Goal: Find specific page/section: Find specific page/section

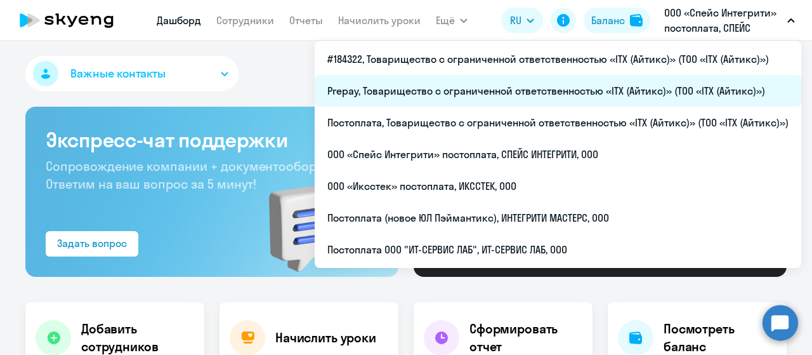
select select "30"
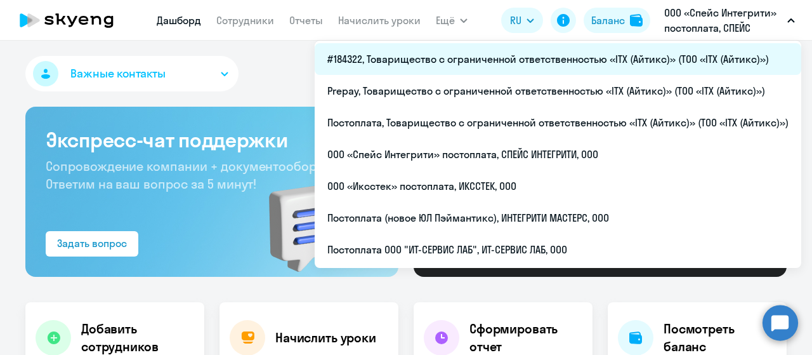
click at [614, 60] on li "#184322, Товарищество с ограниченной ответственностью «ITX (Айтикс)» (ТОО «ITX …" at bounding box center [558, 59] width 487 height 32
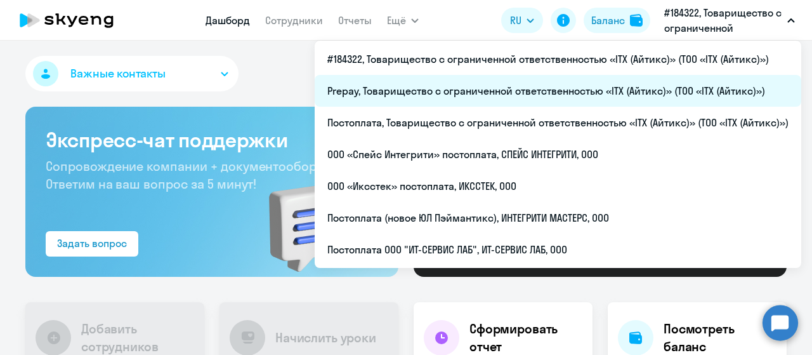
click at [544, 98] on li "Prepay, Товарищество с ограниченной ответственностью «ITX (Айтикс)» (ТОО «ITX (…" at bounding box center [558, 91] width 487 height 32
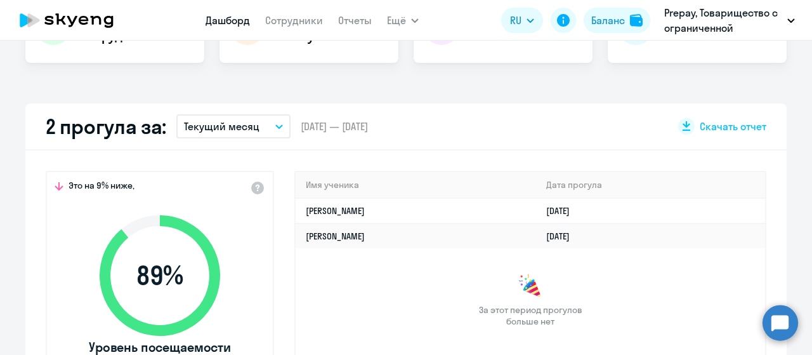
scroll to position [444, 0]
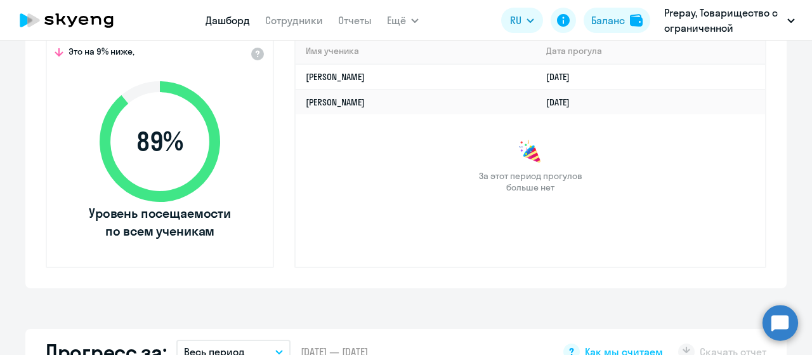
select select "30"
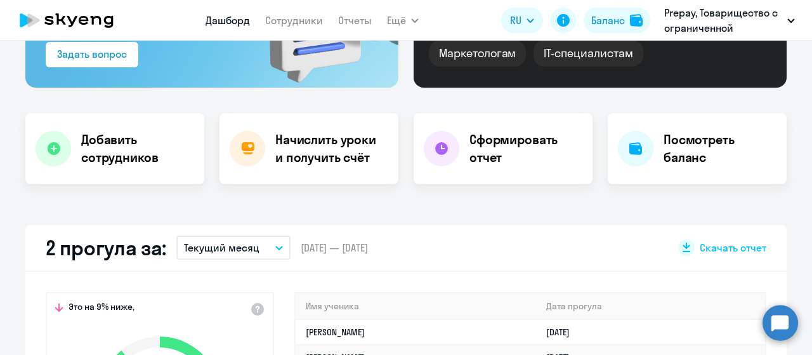
scroll to position [0, 0]
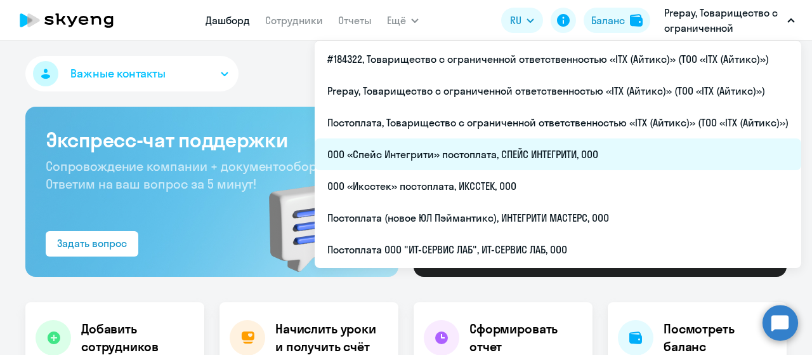
click at [535, 157] on li "ООО «Спейс Интегрити» постоплата, СПЕЙС ИНТЕГРИТИ, ООО" at bounding box center [558, 154] width 487 height 32
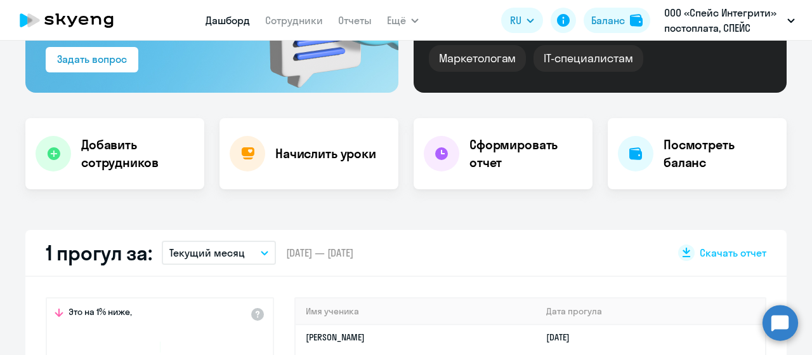
scroll to position [317, 0]
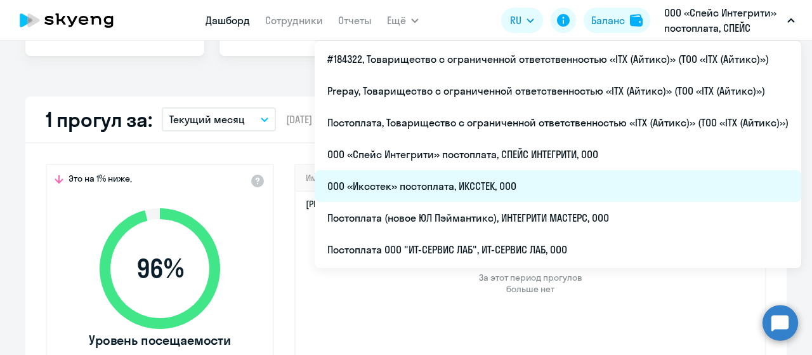
click at [526, 197] on li "ООО «Иксстек» постоплата, ИКССТЕК, ООО" at bounding box center [558, 186] width 487 height 32
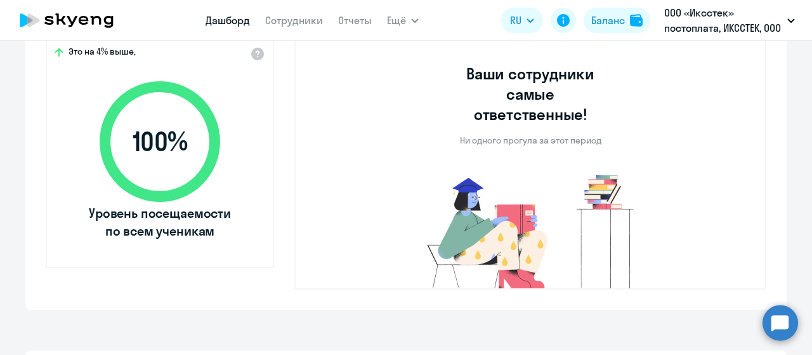
scroll to position [634, 0]
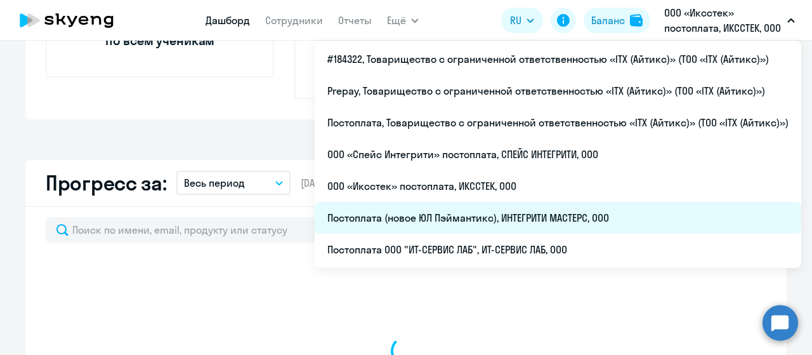
click at [497, 216] on li "Постоплата (новое ЮЛ Пэймантикс), ИНТЕГРИТИ МАСТЕРС, ООО" at bounding box center [558, 218] width 487 height 32
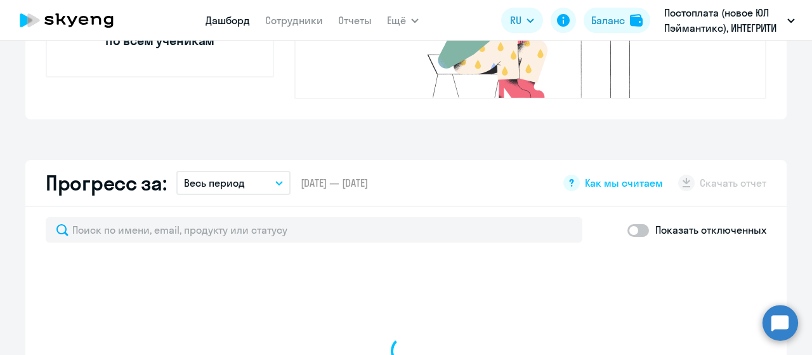
select select "30"
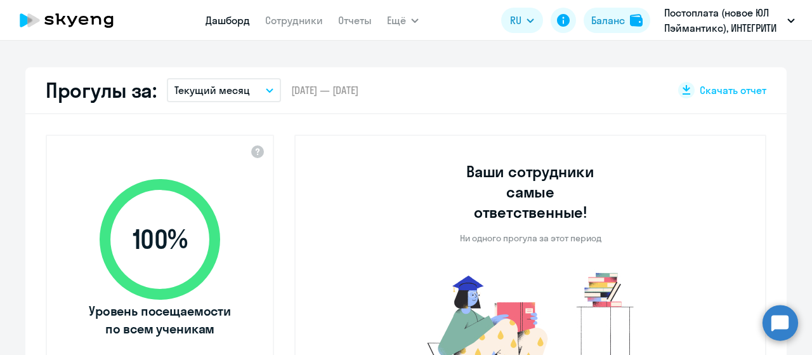
scroll to position [254, 0]
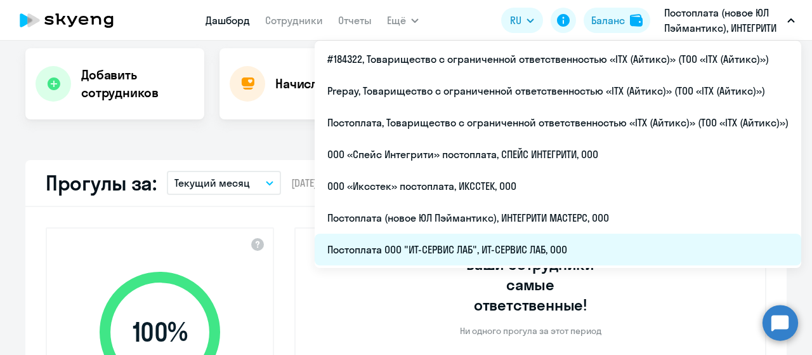
click at [563, 242] on li "Постоплата ООО "ИТ-СЕРВИС ЛАБ", ИТ-СЕРВИС ЛАБ, ООО" at bounding box center [558, 249] width 487 height 32
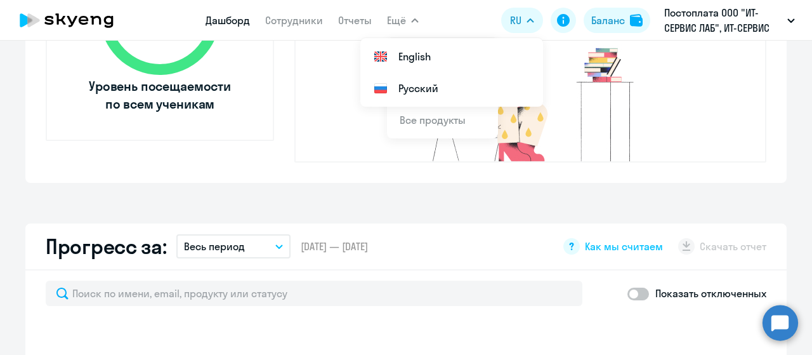
select select "30"
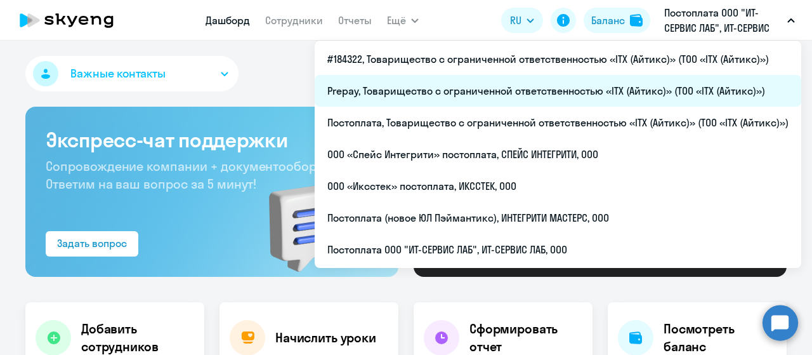
click at [518, 91] on li "Prepay, Товарищество с ограниченной ответственностью «ITX (Айтикс)» (ТОО «ITX (…" at bounding box center [558, 91] width 487 height 32
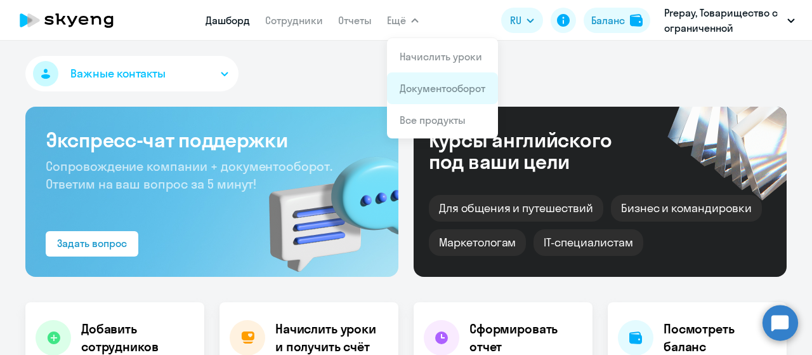
click at [411, 95] on link "Документооборот" at bounding box center [443, 88] width 86 height 13
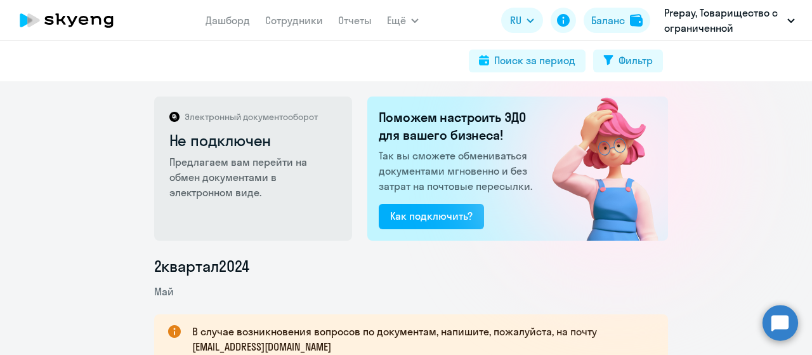
click at [91, 20] on icon at bounding box center [96, 20] width 11 height 9
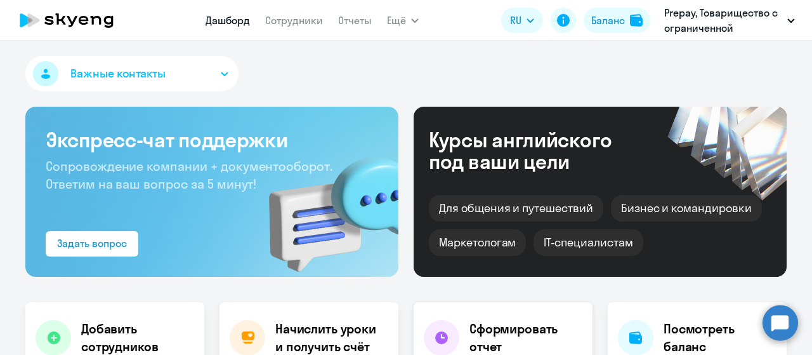
select select "30"
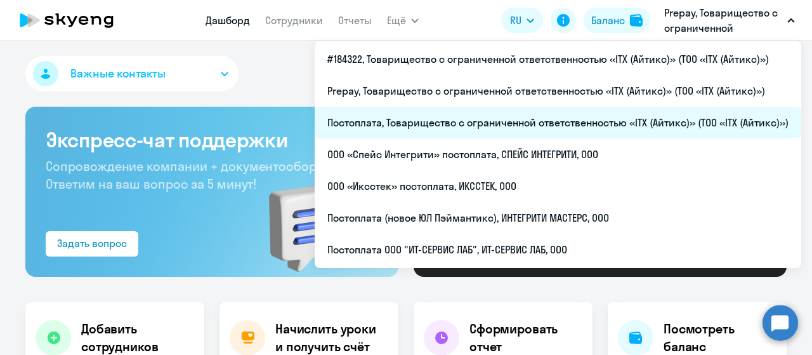
click at [604, 128] on li "Постоплата, Товарищество с ограниченной ответственностью «ITX (Айтикс)» (ТОО «I…" at bounding box center [558, 123] width 487 height 32
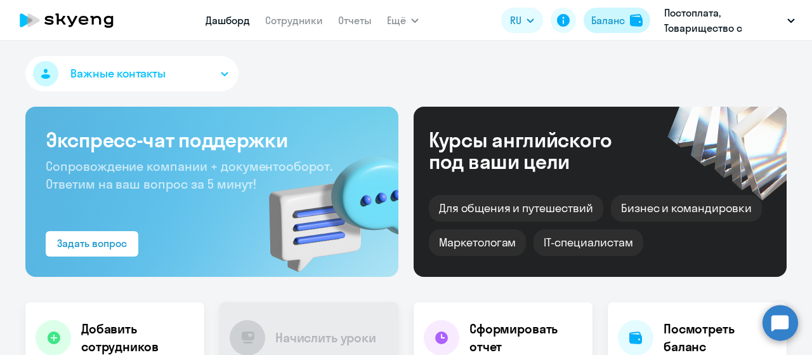
click at [608, 18] on div "Баланс" at bounding box center [608, 20] width 34 height 15
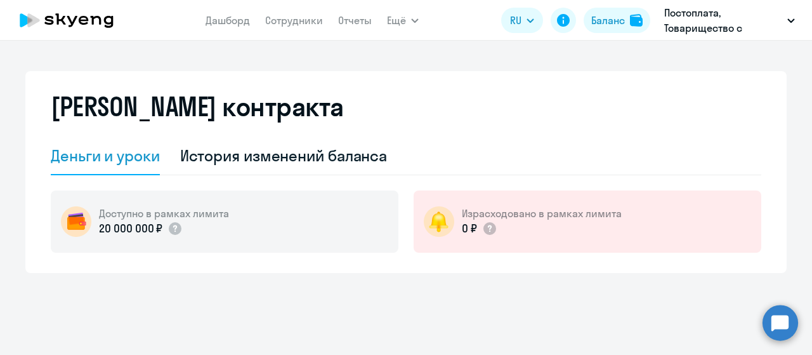
click at [118, 21] on icon at bounding box center [67, 20] width 112 height 32
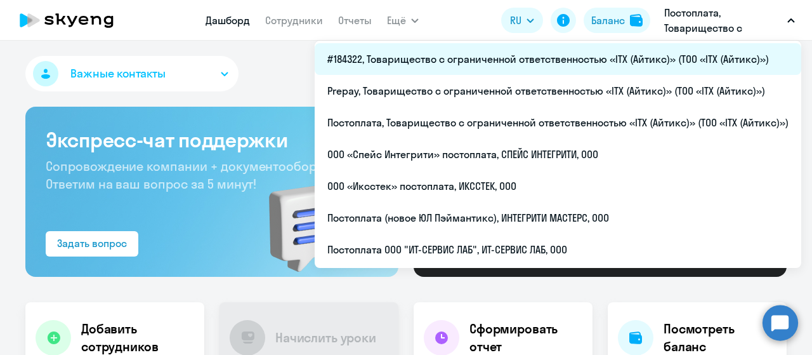
click at [654, 55] on li "#184322, Товарищество с ограниченной ответственностью «ITX (Айтикс)» (ТОО «ITX …" at bounding box center [558, 59] width 487 height 32
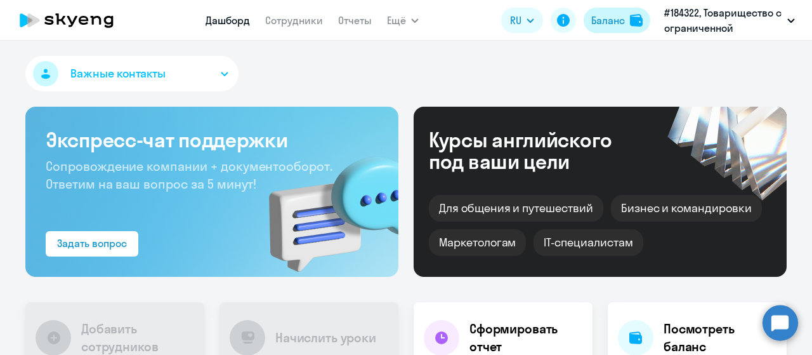
click at [599, 20] on div "Баланс" at bounding box center [608, 20] width 34 height 15
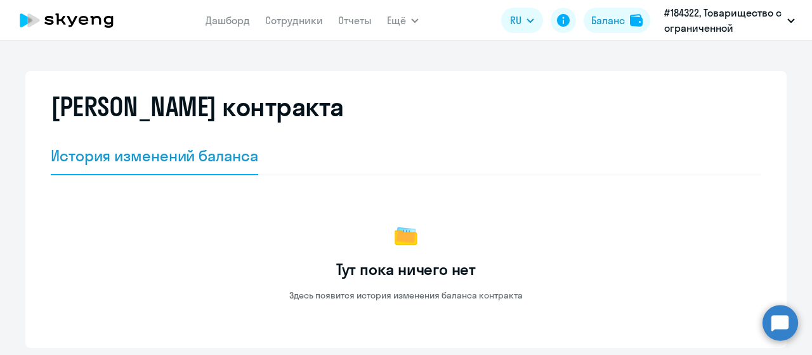
click at [94, 21] on icon at bounding box center [67, 20] width 112 height 32
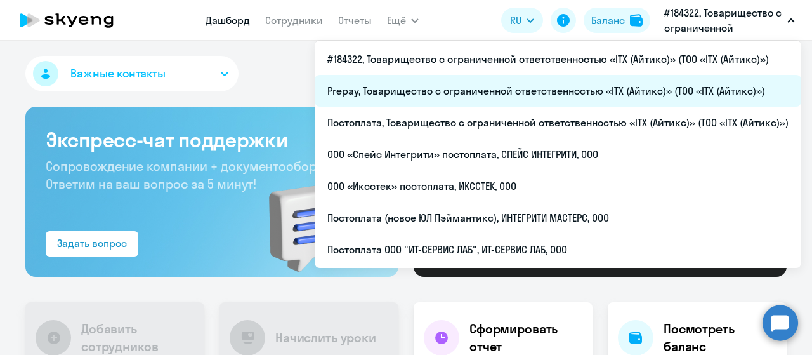
click at [624, 91] on li "Prepay, Товарищество с ограниченной ответственностью «ITX (Айтикс)» (ТОО «ITX (…" at bounding box center [558, 91] width 487 height 32
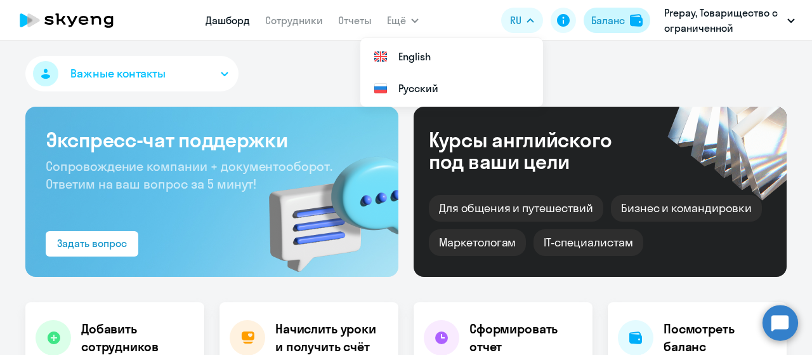
click at [606, 17] on div "Баланс" at bounding box center [608, 20] width 34 height 15
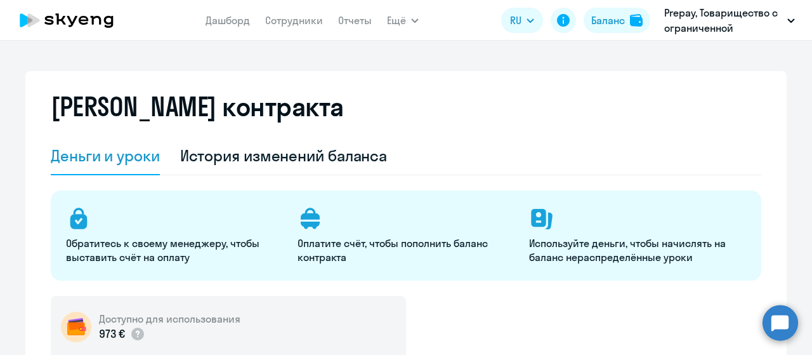
select select "english_adult_not_native_speaker"
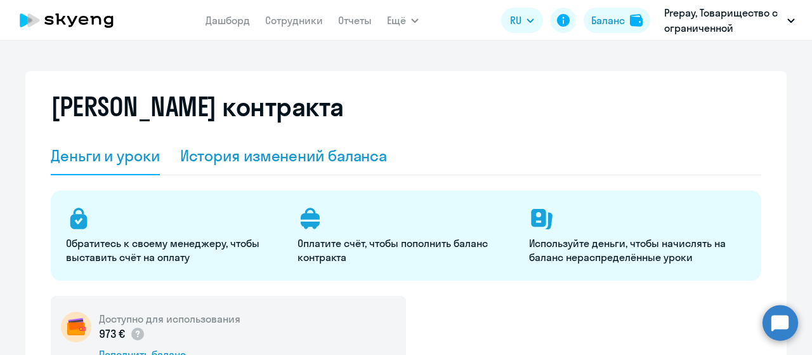
click at [341, 158] on div "История изменений баланса" at bounding box center [283, 155] width 207 height 20
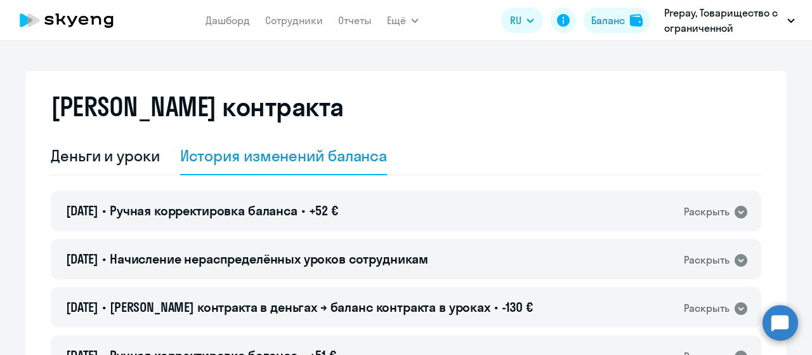
click at [90, 20] on icon at bounding box center [67, 20] width 112 height 32
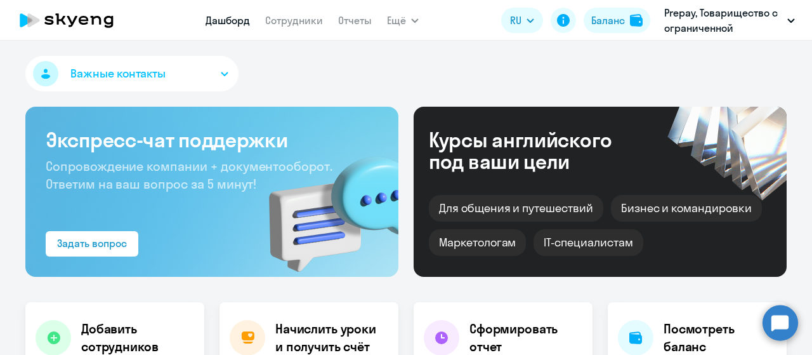
select select "30"
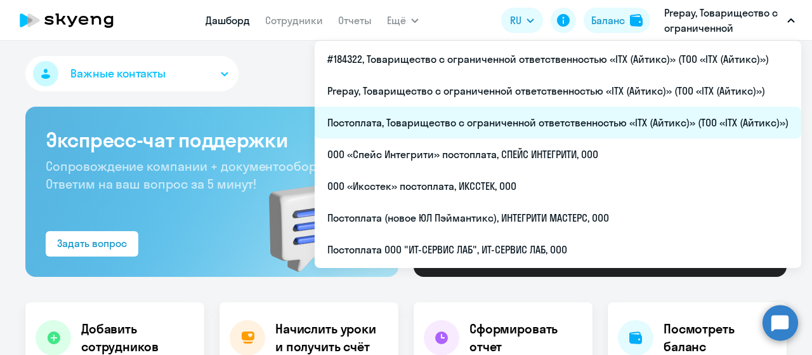
click at [633, 117] on li "Постоплата, Товарищество с ограниченной ответственностью «ITX (Айтикс)» (ТОО «I…" at bounding box center [558, 123] width 487 height 32
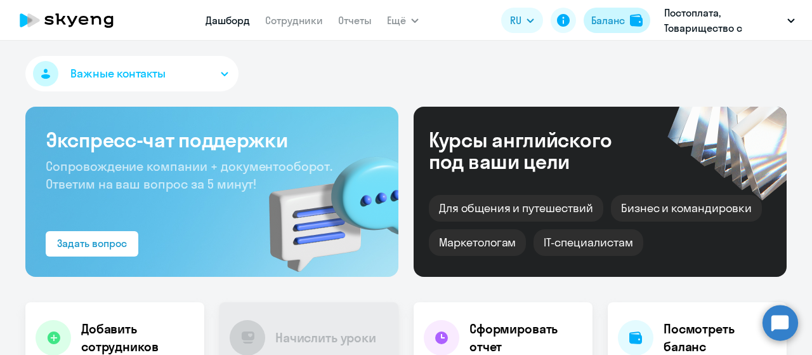
click at [601, 17] on div "Баланс" at bounding box center [608, 20] width 34 height 15
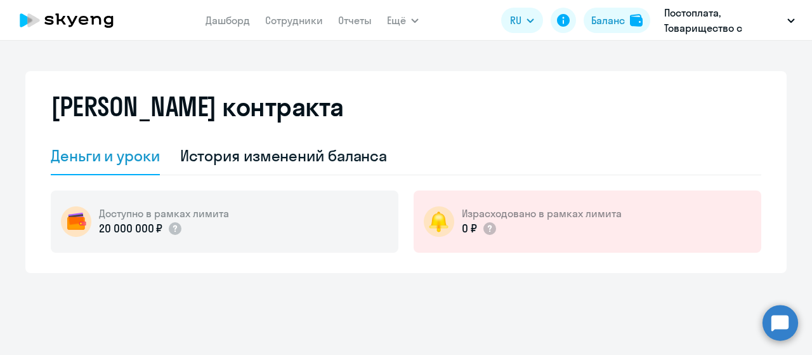
click at [102, 21] on icon at bounding box center [67, 20] width 112 height 32
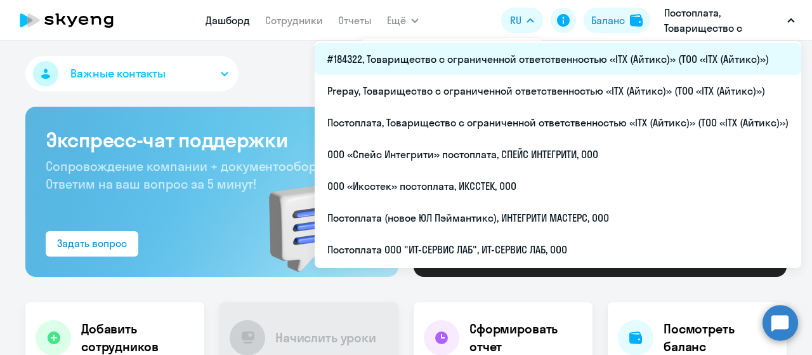
click at [632, 58] on li "#184322, Товарищество с ограниченной ответственностью «ITX (Айтикс)» (ТОО «ITX …" at bounding box center [558, 59] width 487 height 32
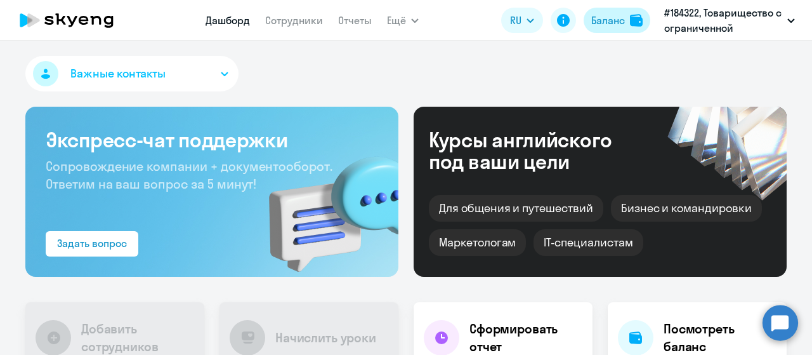
click at [603, 16] on div "Баланс" at bounding box center [608, 20] width 34 height 15
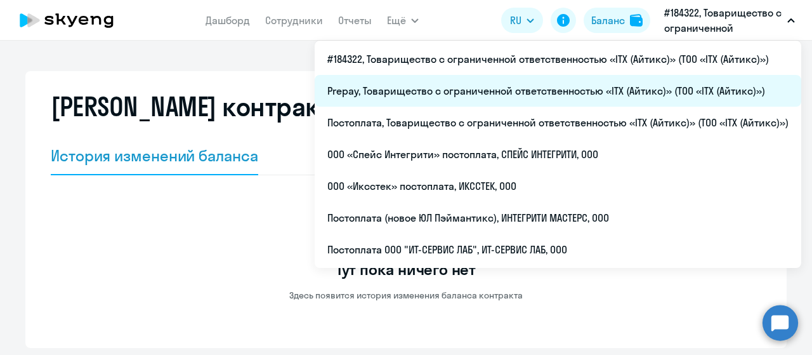
click at [663, 89] on li "Prepay, Товарищество с ограниченной ответственностью «ITX (Айтикс)» (ТОО «ITX (…" at bounding box center [558, 91] width 487 height 32
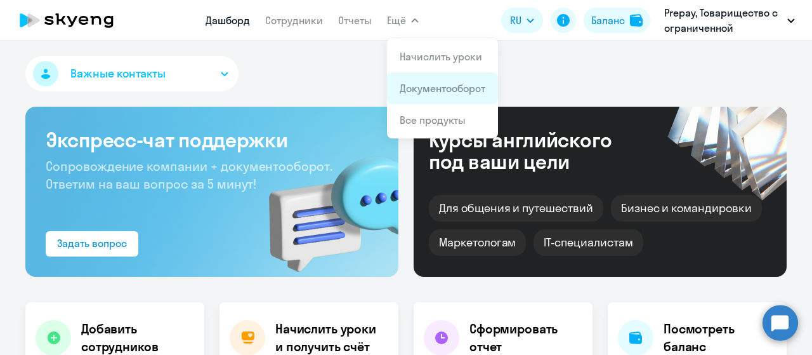
click at [454, 85] on link "Документооборот" at bounding box center [443, 88] width 86 height 13
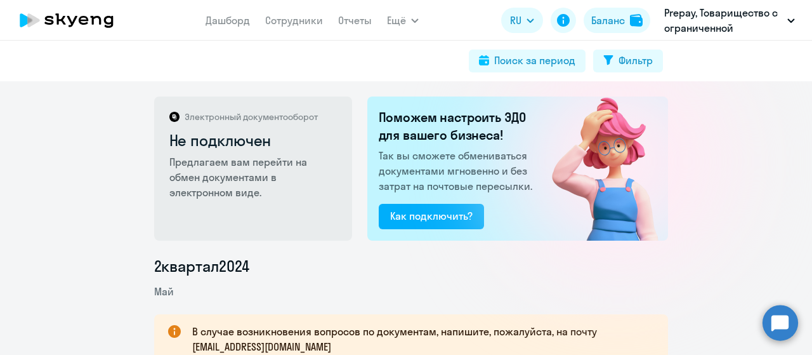
drag, startPoint x: 764, startPoint y: 232, endPoint x: 754, endPoint y: 235, distance: 10.2
click at [764, 232] on div "Электронный документооборот Не подключен Предлагаем вам перейти на обмен докуме…" at bounding box center [406, 217] width 812 height 273
